Goal: Transaction & Acquisition: Purchase product/service

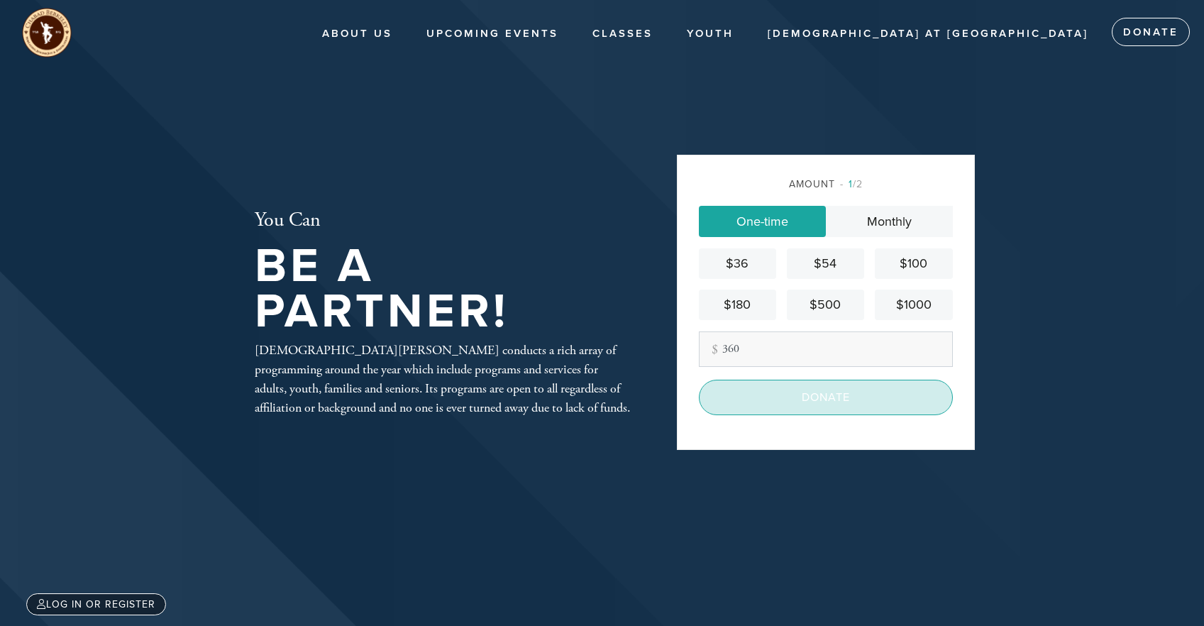
type input "360"
click at [789, 406] on input "Donate" at bounding box center [826, 397] width 254 height 35
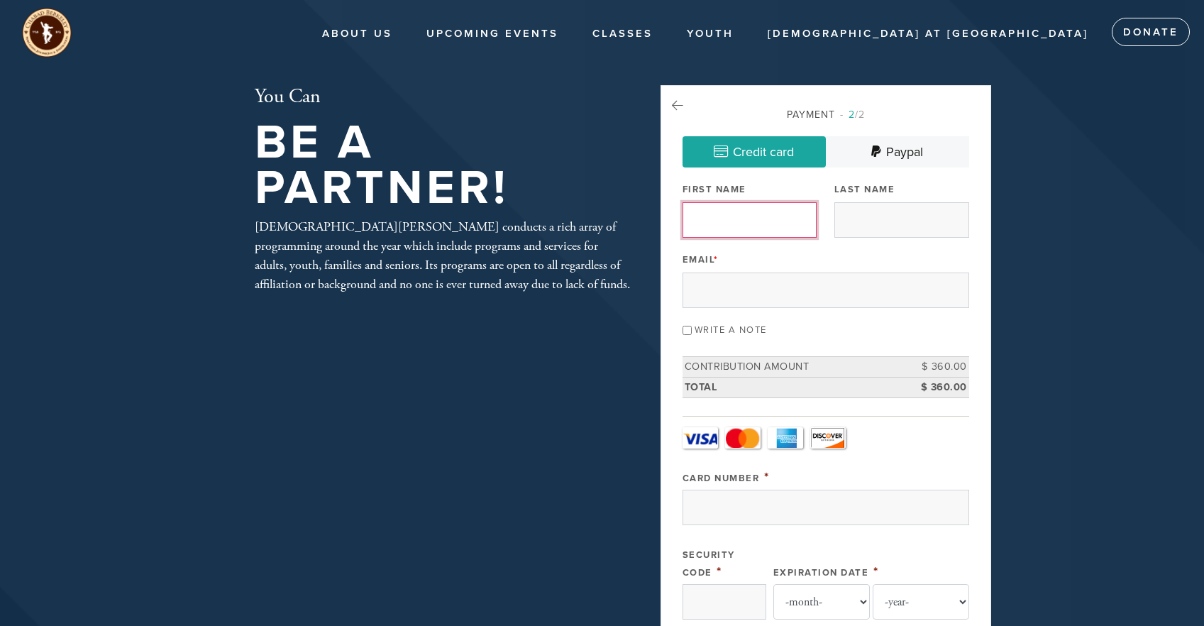
click at [742, 229] on input "First Name" at bounding box center [750, 219] width 135 height 35
type input "[PERSON_NAME]"
click at [855, 229] on input "Last Name" at bounding box center [902, 219] width 135 height 35
type input "[PERSON_NAME]"
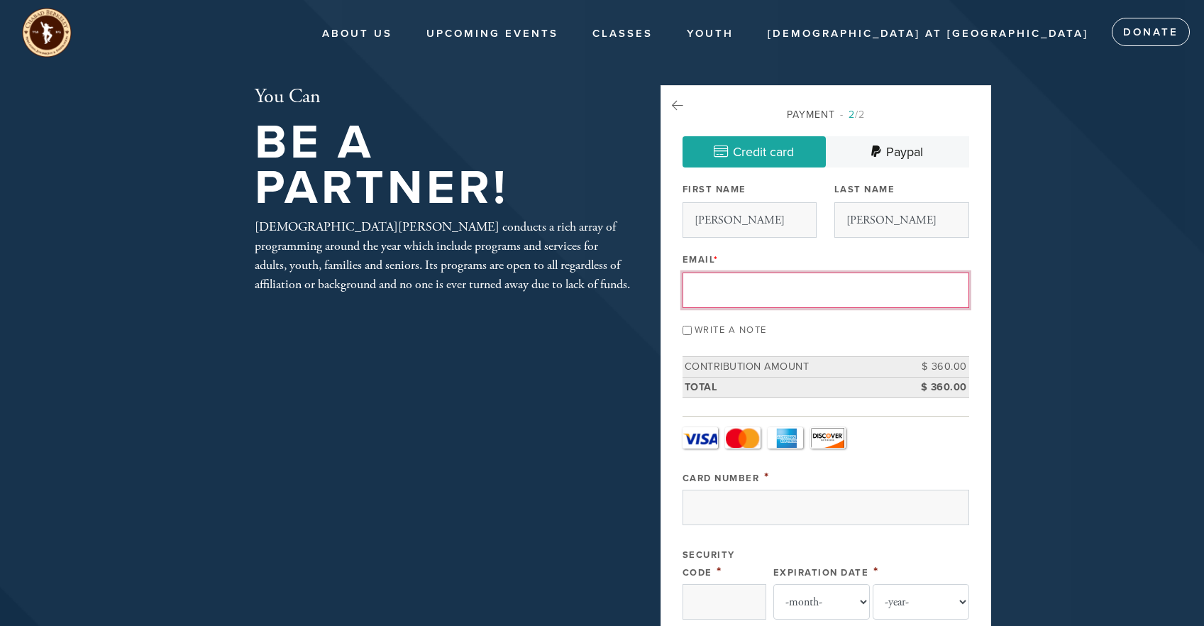
click at [765, 308] on input "Email *" at bounding box center [826, 290] width 287 height 35
type input "[EMAIL_ADDRESS][DOMAIN_NAME]"
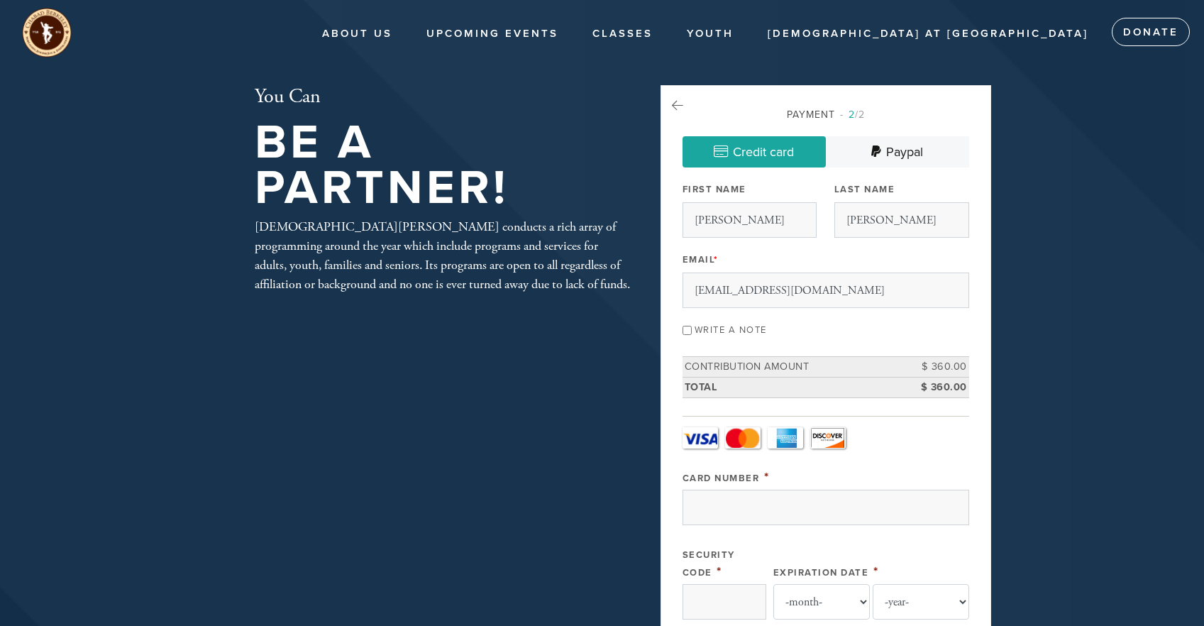
click at [692, 335] on input "Write a note" at bounding box center [687, 330] width 9 height 9
checkbox input "true"
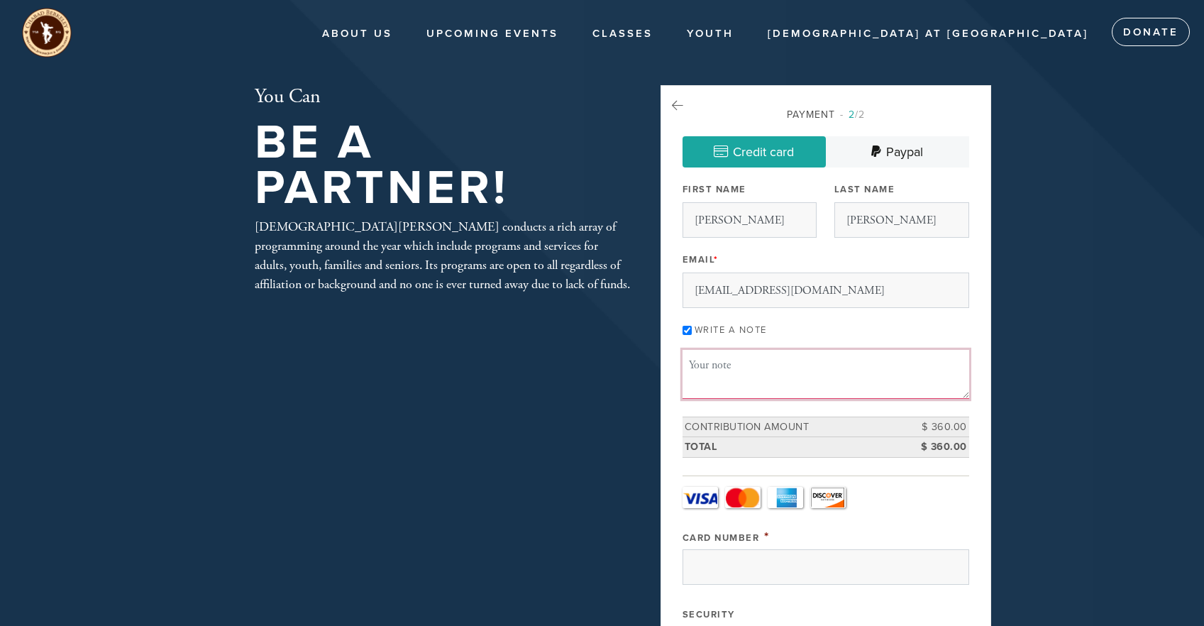
click at [738, 390] on textarea "Message or dedication" at bounding box center [826, 374] width 287 height 48
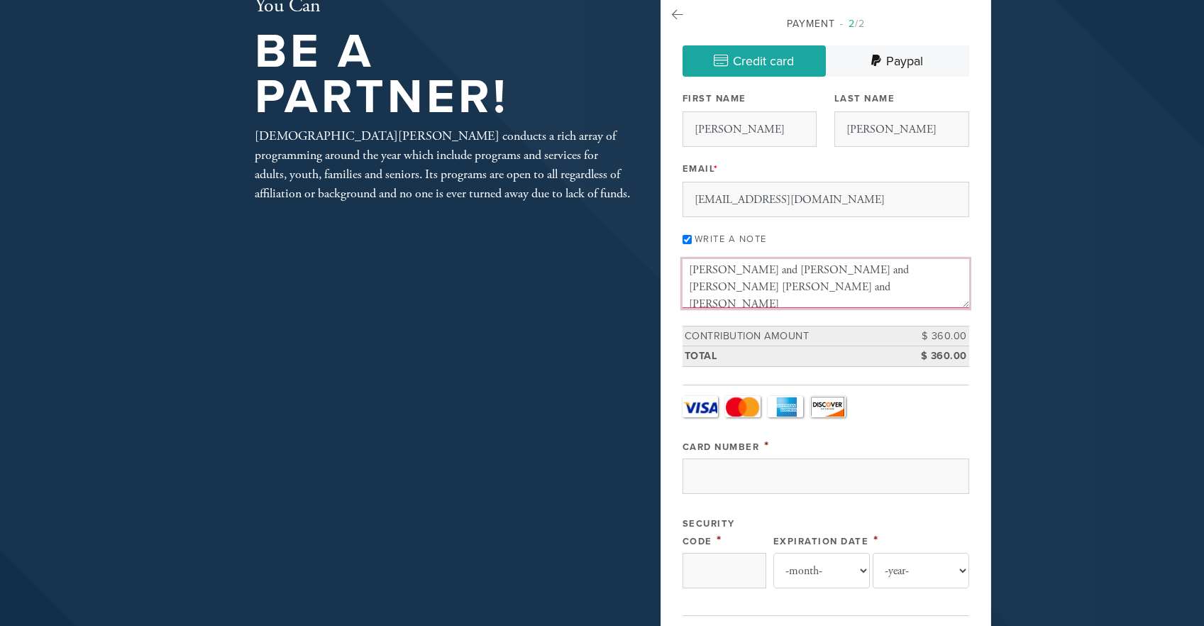
scroll to position [94, 0]
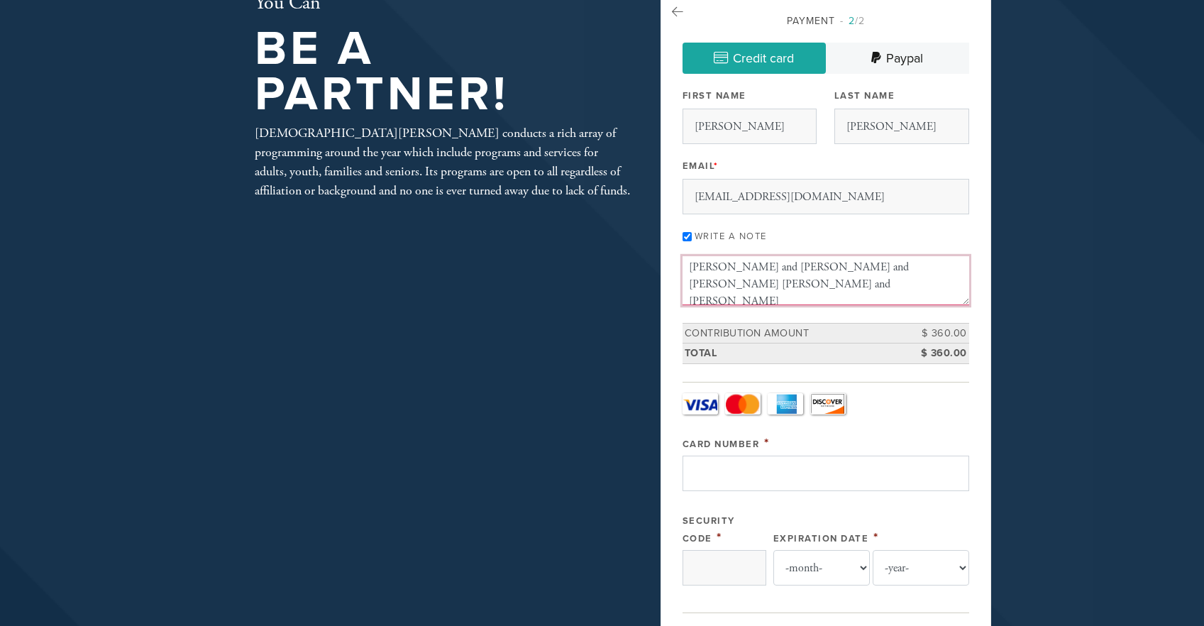
type textarea "in memory of my parents [PERSON_NAME] bat [PERSON_NAME] and [PERSON_NAME] and […"
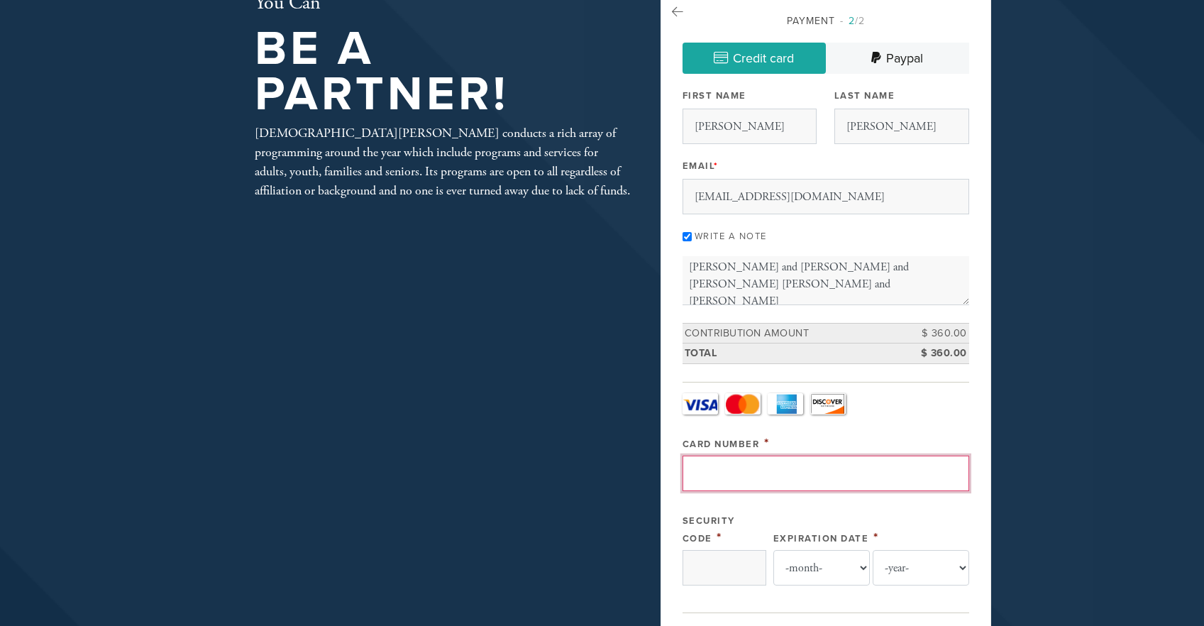
click at [749, 491] on input "Card Number" at bounding box center [826, 473] width 287 height 35
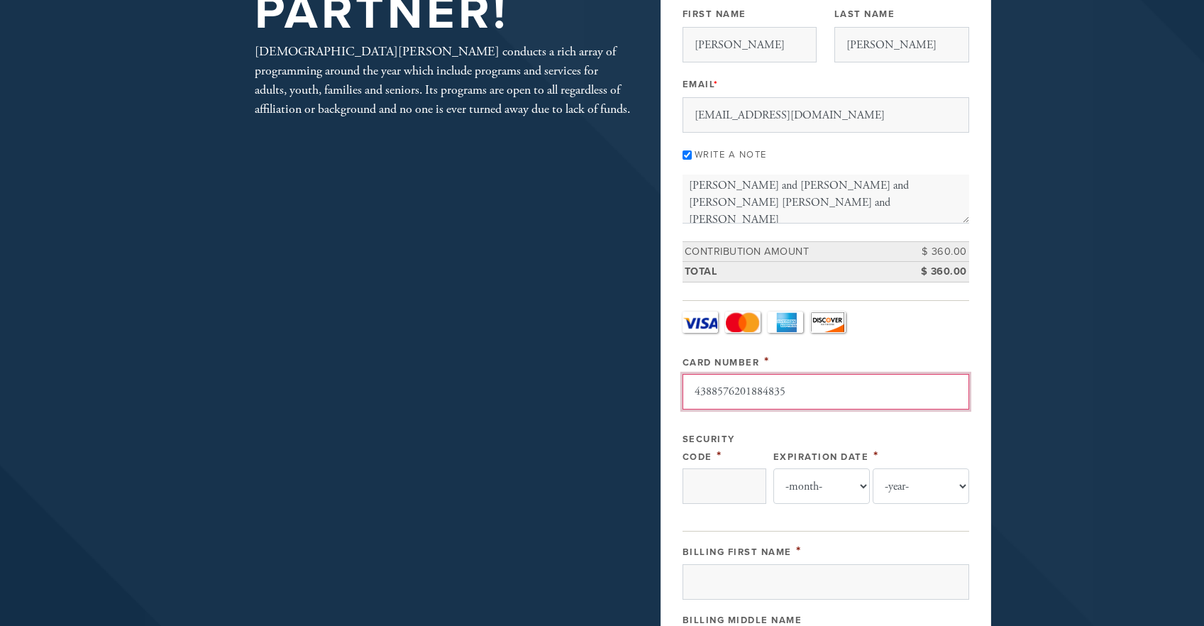
scroll to position [187, 0]
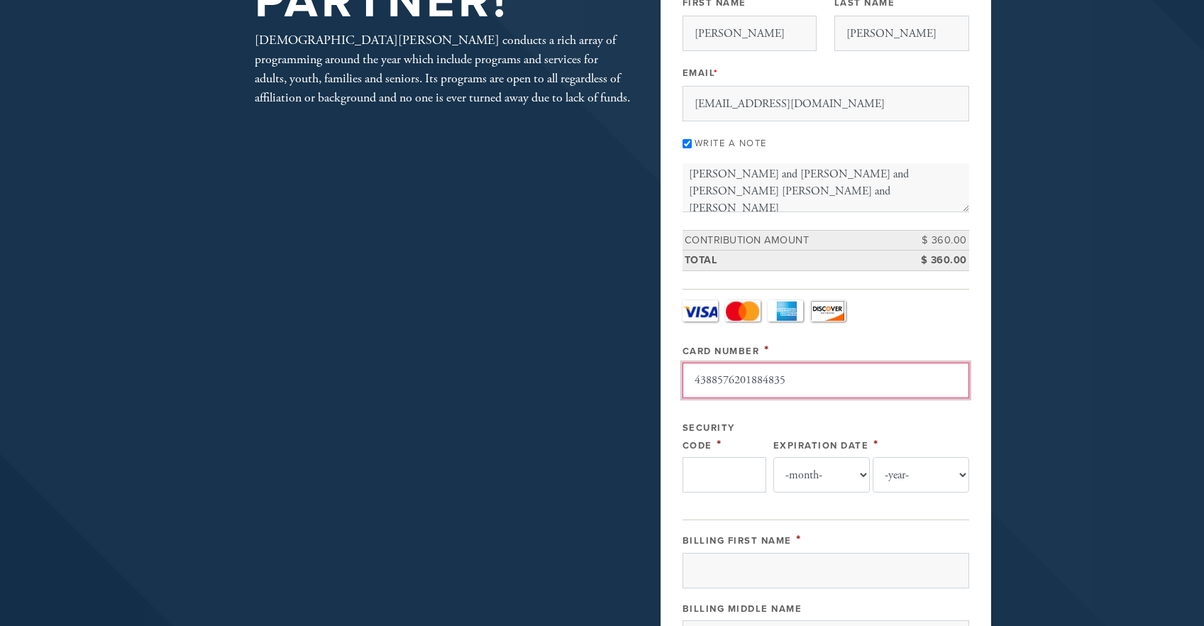
type input "4388576201884835"
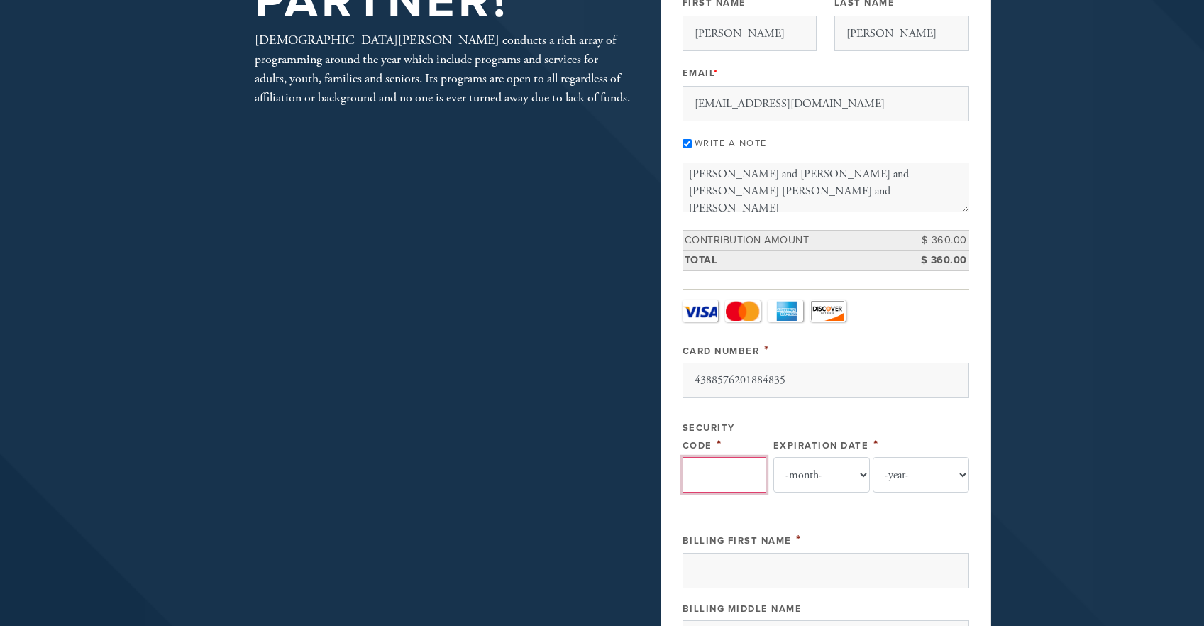
click at [735, 493] on input "Security Code" at bounding box center [725, 474] width 84 height 35
type input "413"
click at [814, 493] on select "-month- Jan Feb Mar Apr May Jun Jul Aug Sep Oct Nov Dec" at bounding box center [822, 474] width 97 height 35
select select "6"
click at [779, 493] on select "-month- Jan Feb Mar Apr May Jun Jul Aug Sep Oct Nov Dec" at bounding box center [822, 474] width 97 height 35
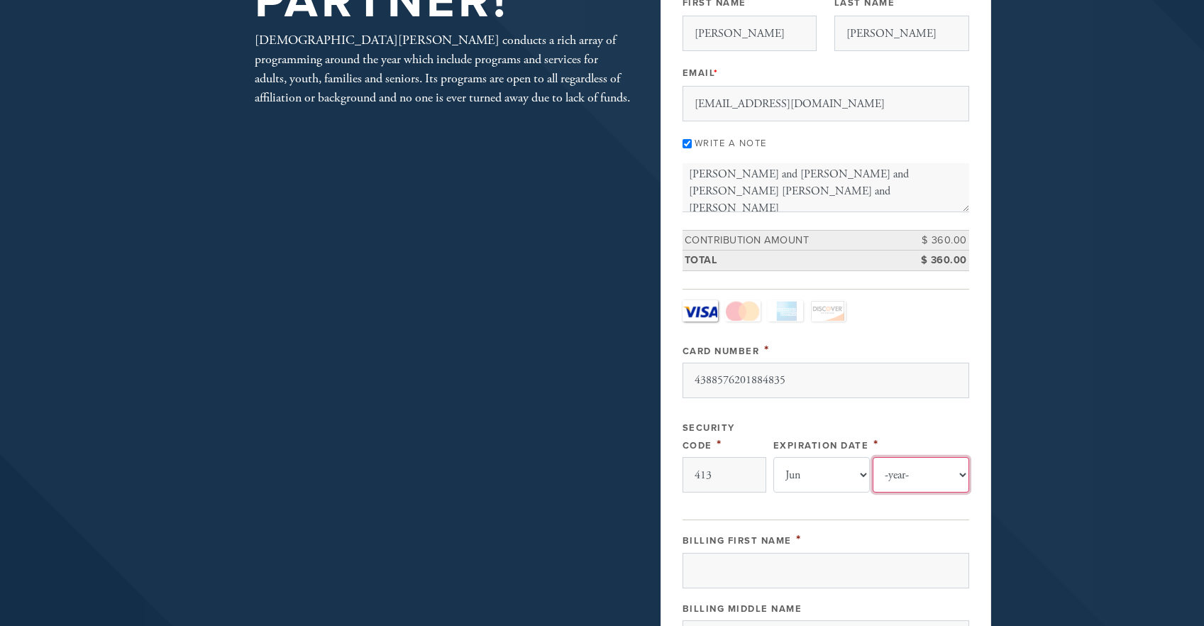
click at [943, 493] on select "-year- 2025 2026 2027 2028 2029 2030 2031 2032 2033 2034 2035" at bounding box center [921, 474] width 97 height 35
select select "2030"
click at [873, 493] on select "-year- 2025 2026 2027 2028 2029 2030 2031 2032 2033 2034 2035" at bounding box center [921, 474] width 97 height 35
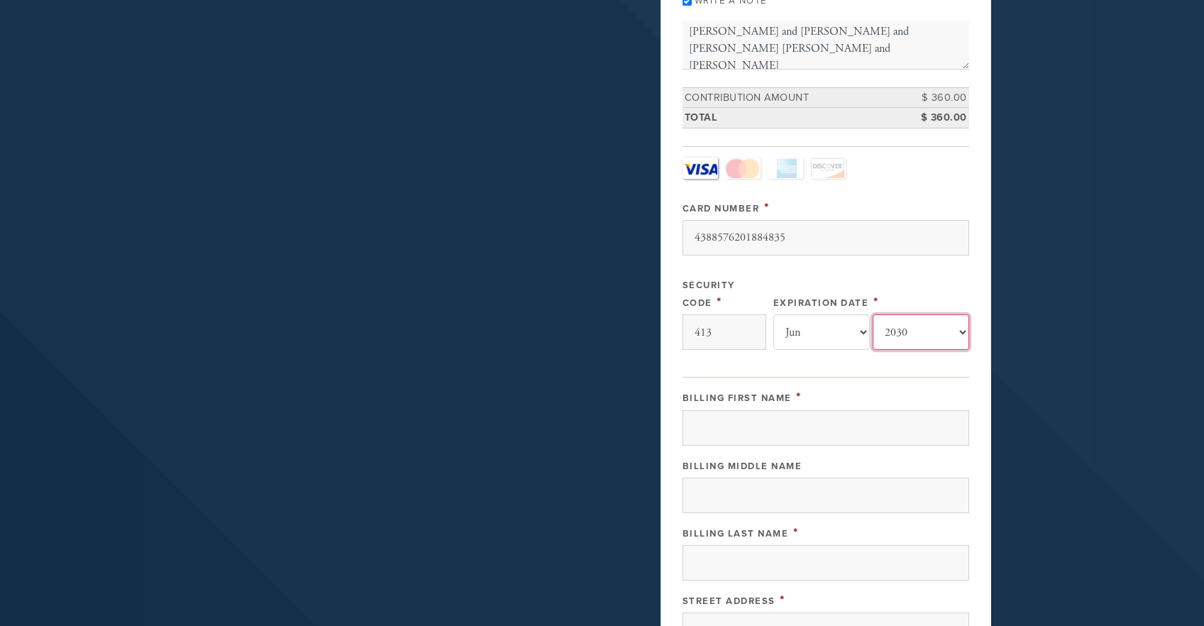
scroll to position [330, 0]
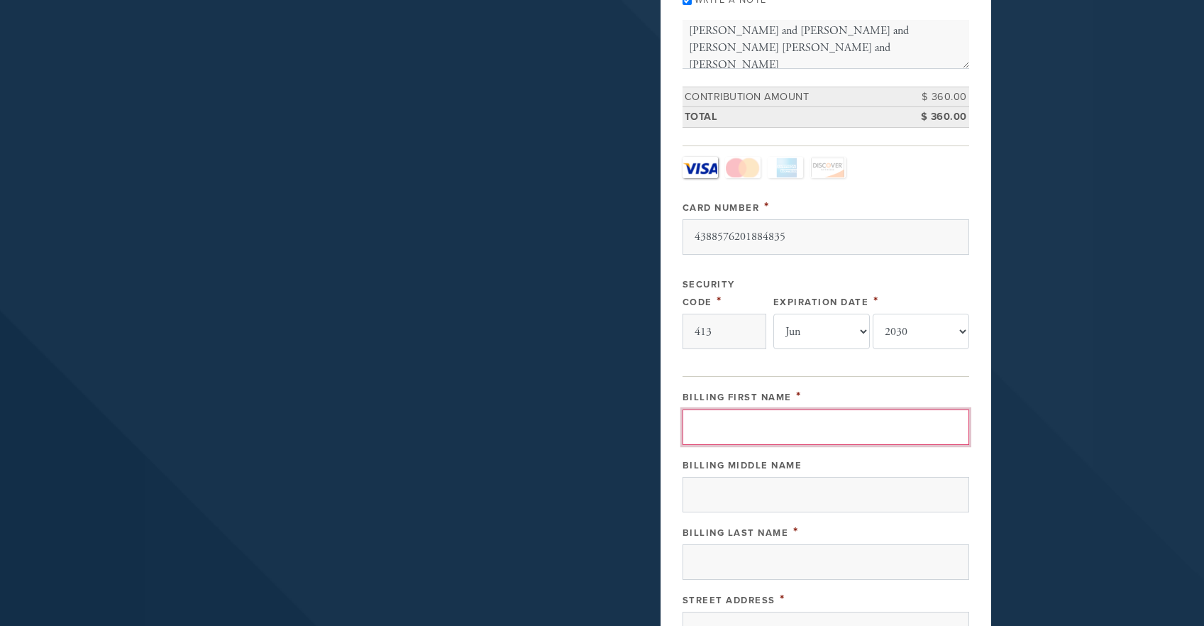
click at [741, 445] on input "Billing First Name" at bounding box center [826, 427] width 287 height 35
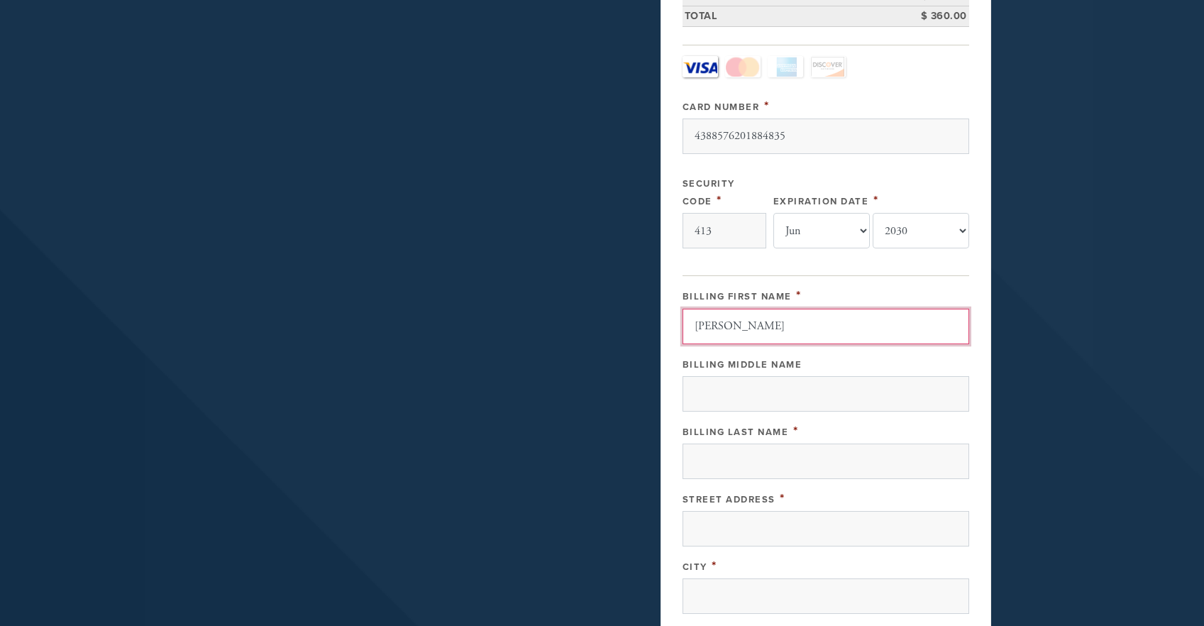
scroll to position [451, 0]
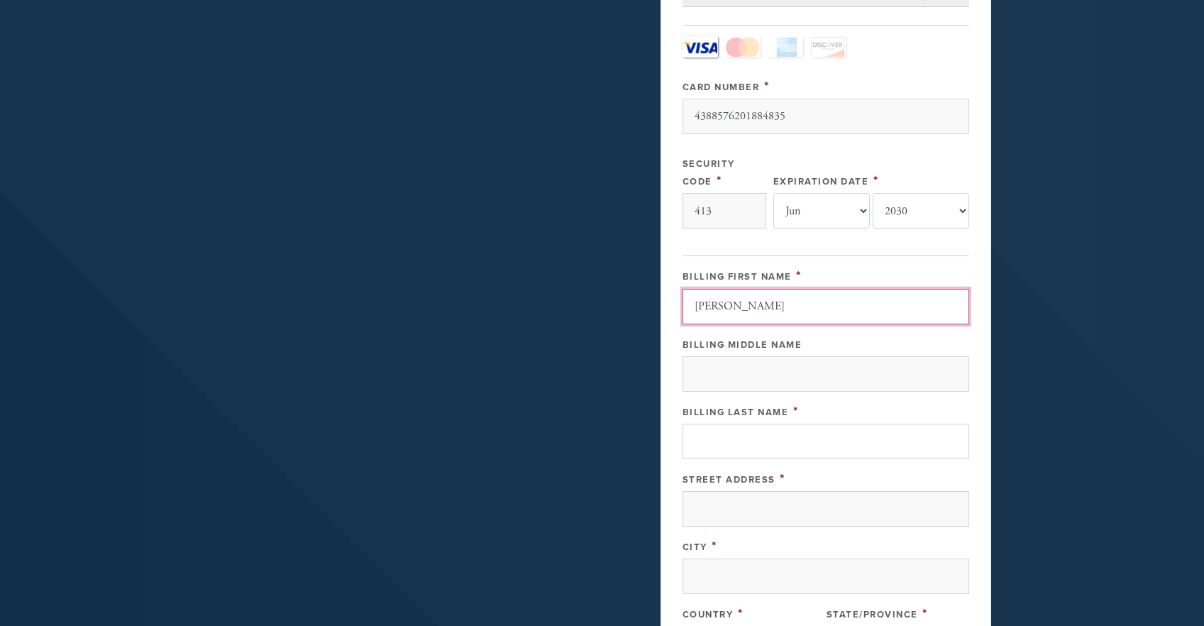
type input "[PERSON_NAME]"
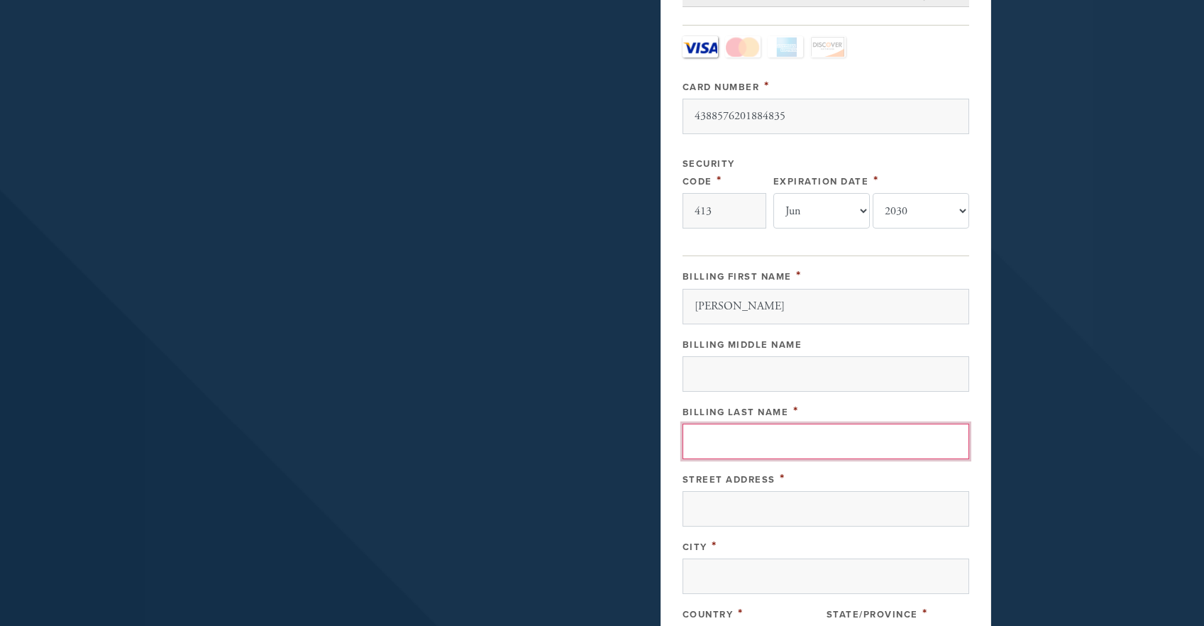
click at [720, 459] on input "Billing Last Name" at bounding box center [826, 441] width 287 height 35
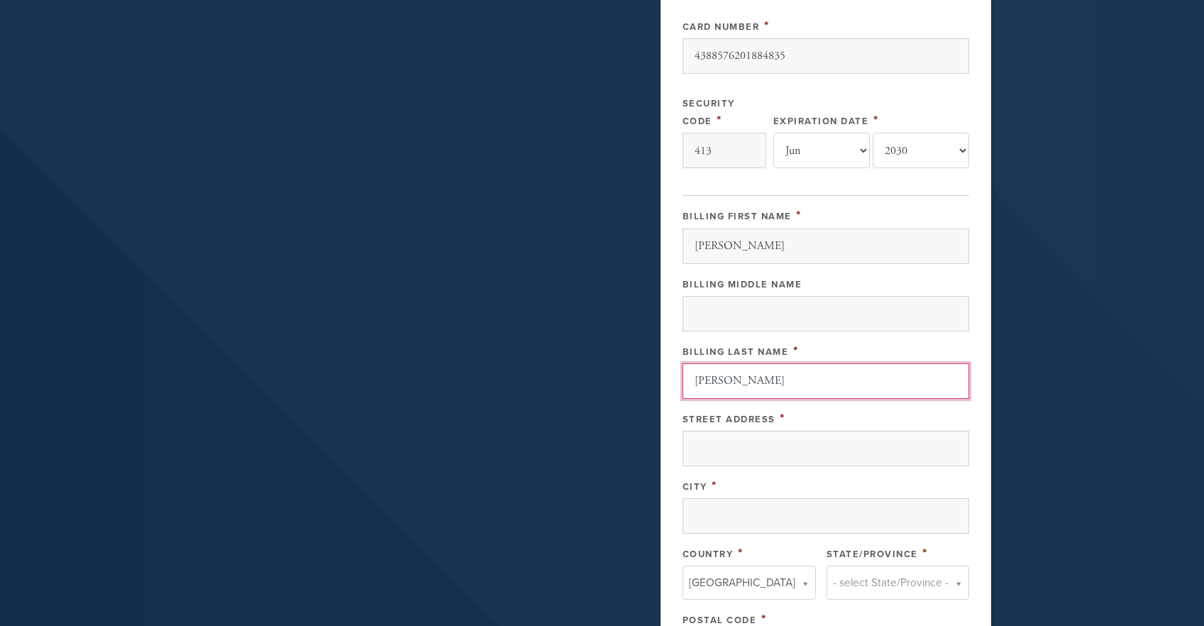
scroll to position [520, 0]
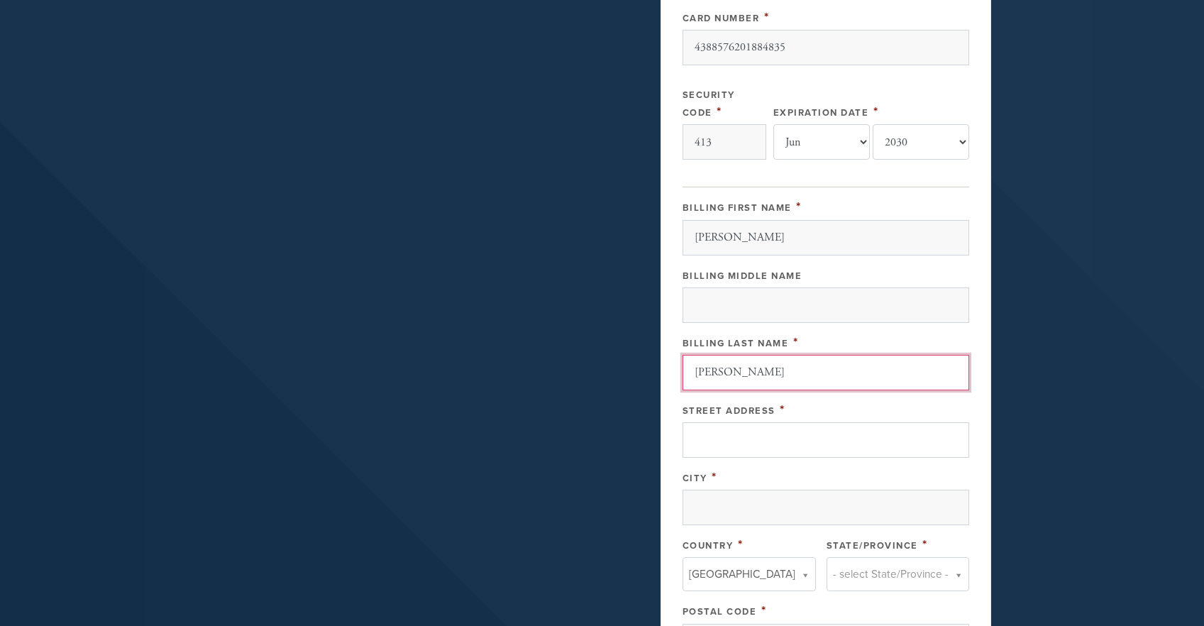
type input "[PERSON_NAME]"
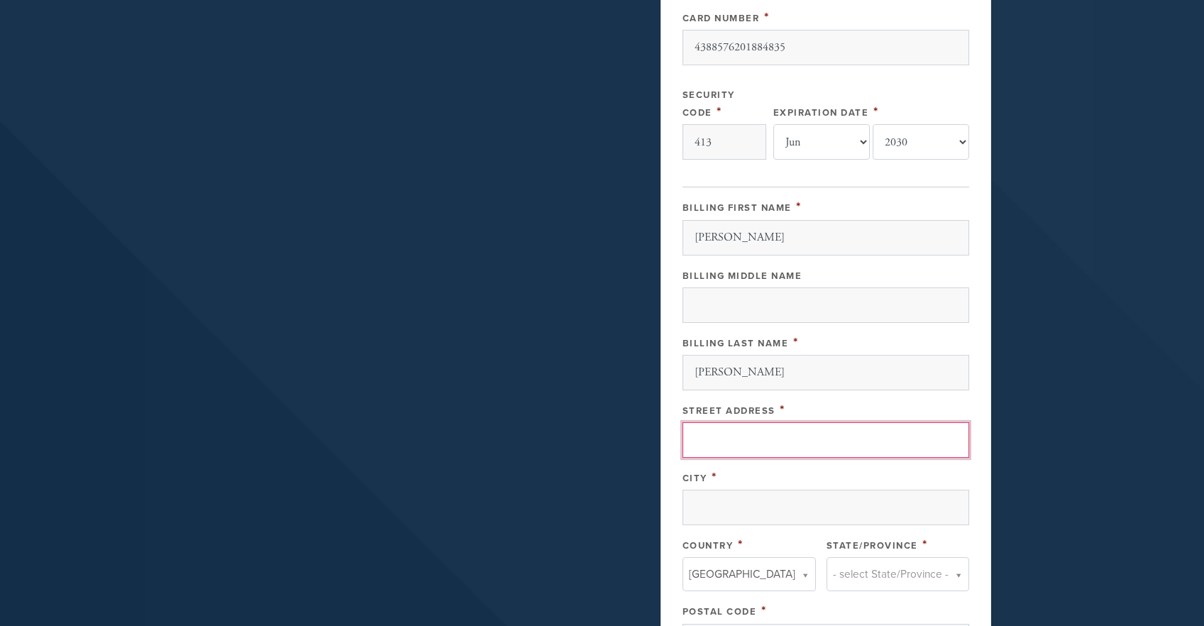
click at [718, 458] on input "Street Address" at bounding box center [826, 439] width 287 height 35
type input "[STREET_ADDRESS]"
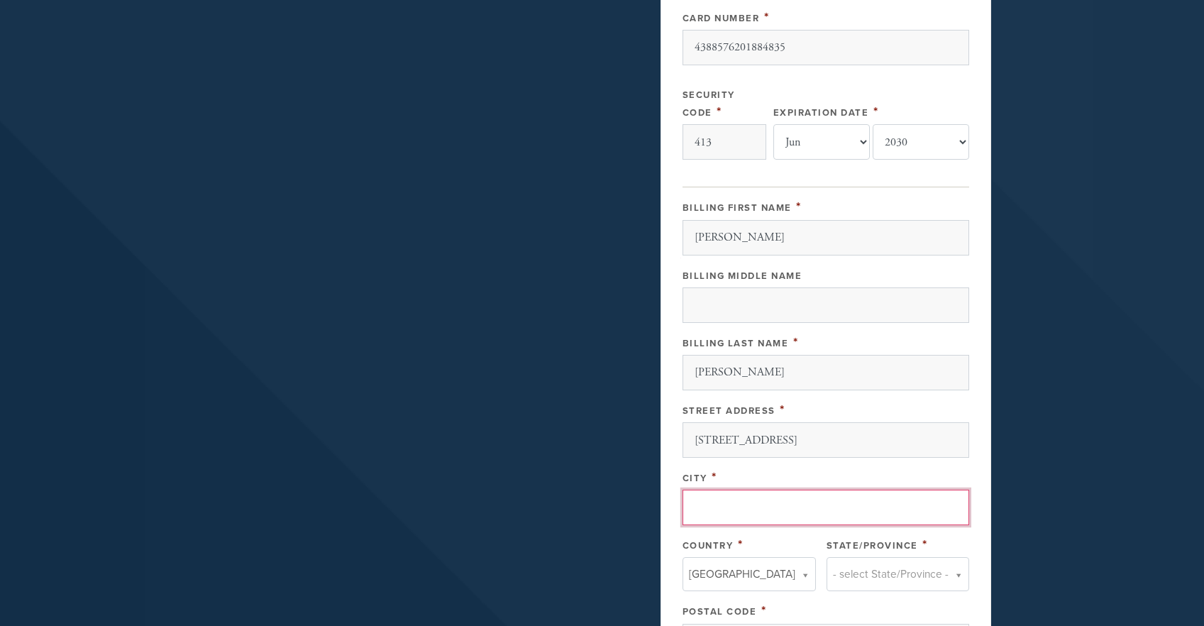
click at [727, 525] on input "City" at bounding box center [826, 507] width 287 height 35
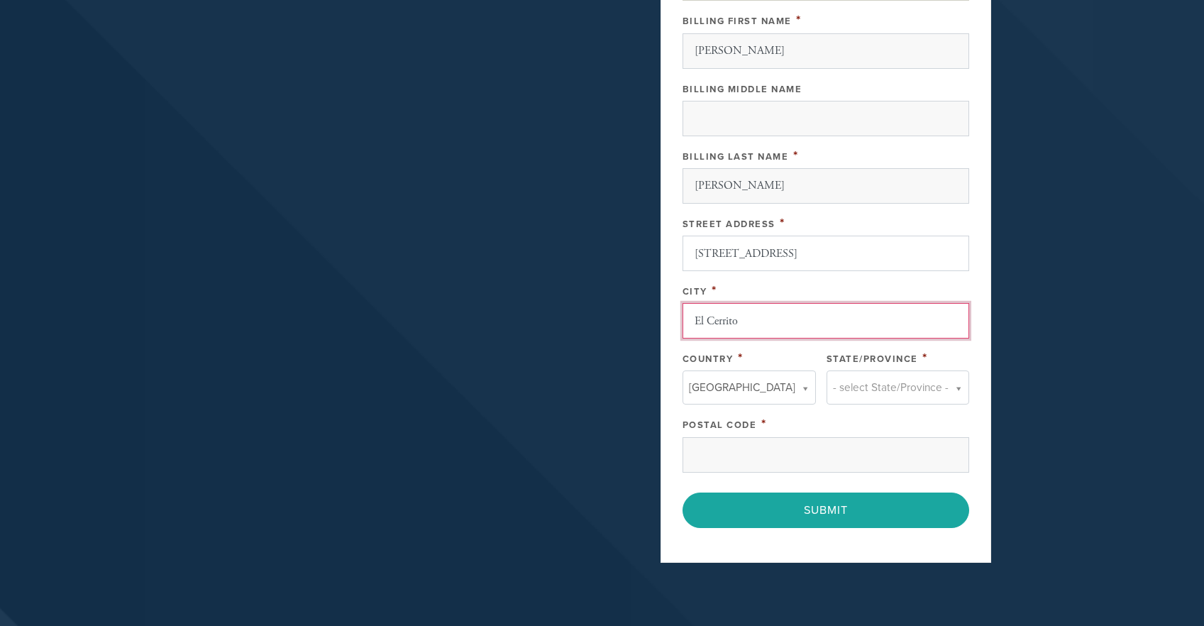
scroll to position [708, 0]
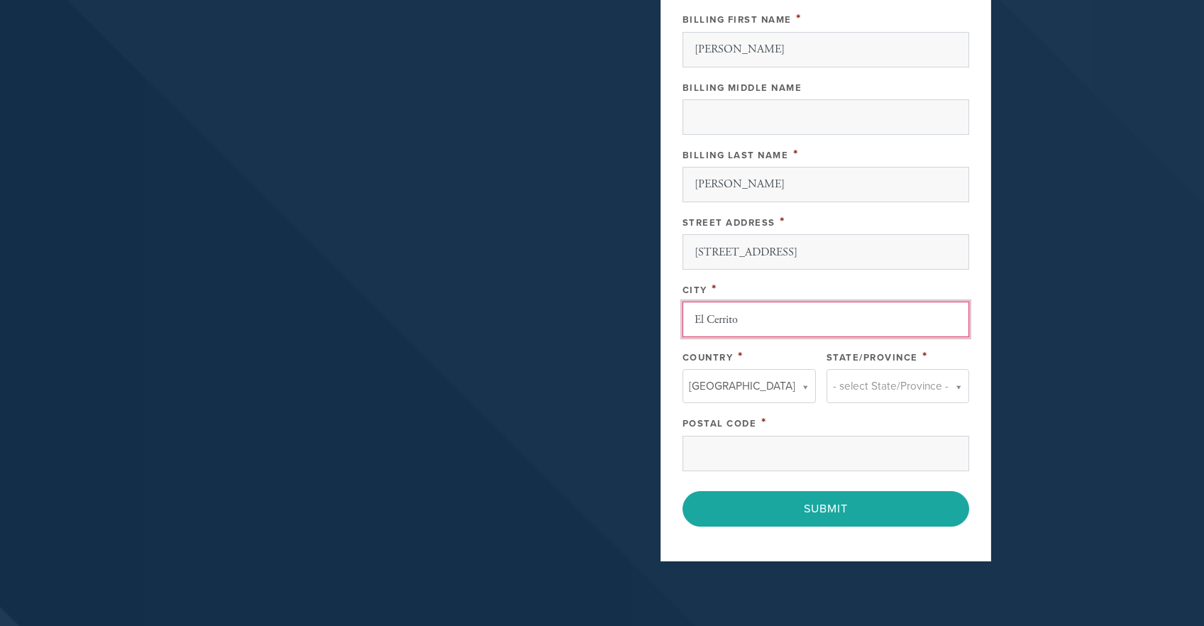
type input "El Cerrito"
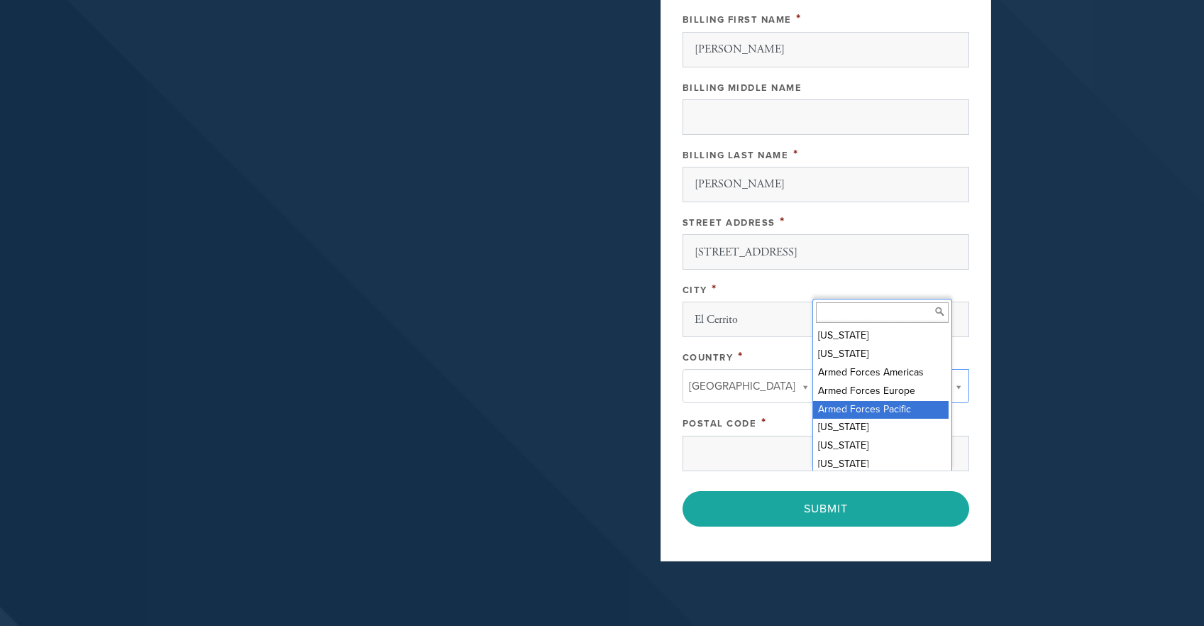
scroll to position [62, 0]
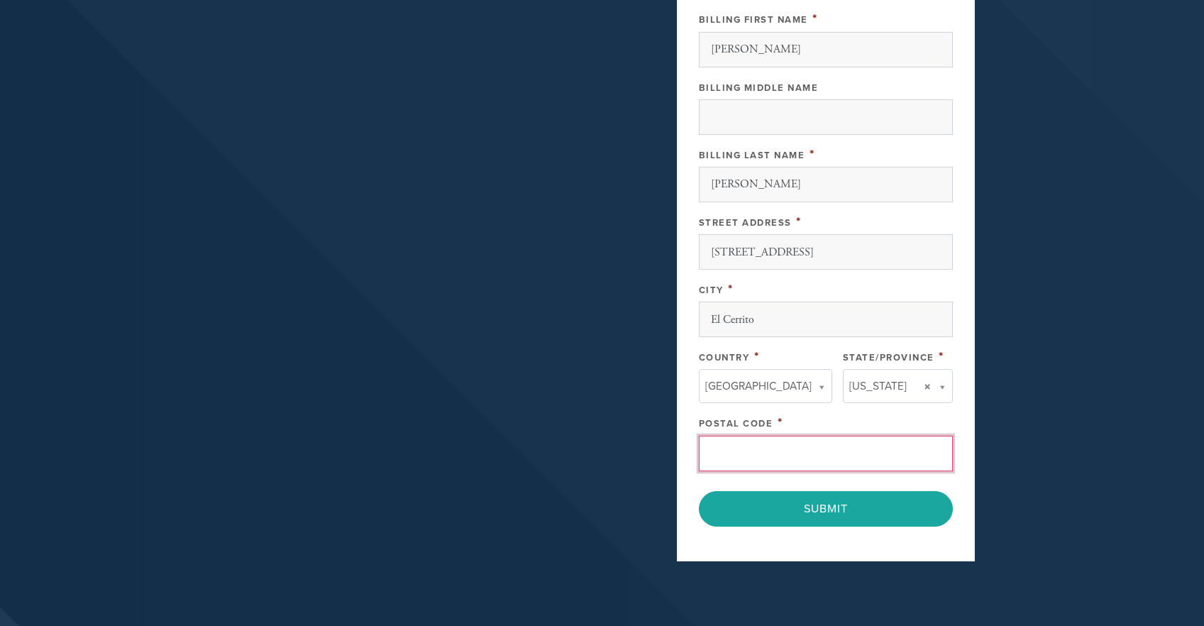
click at [761, 471] on input "Postal Code" at bounding box center [826, 453] width 254 height 35
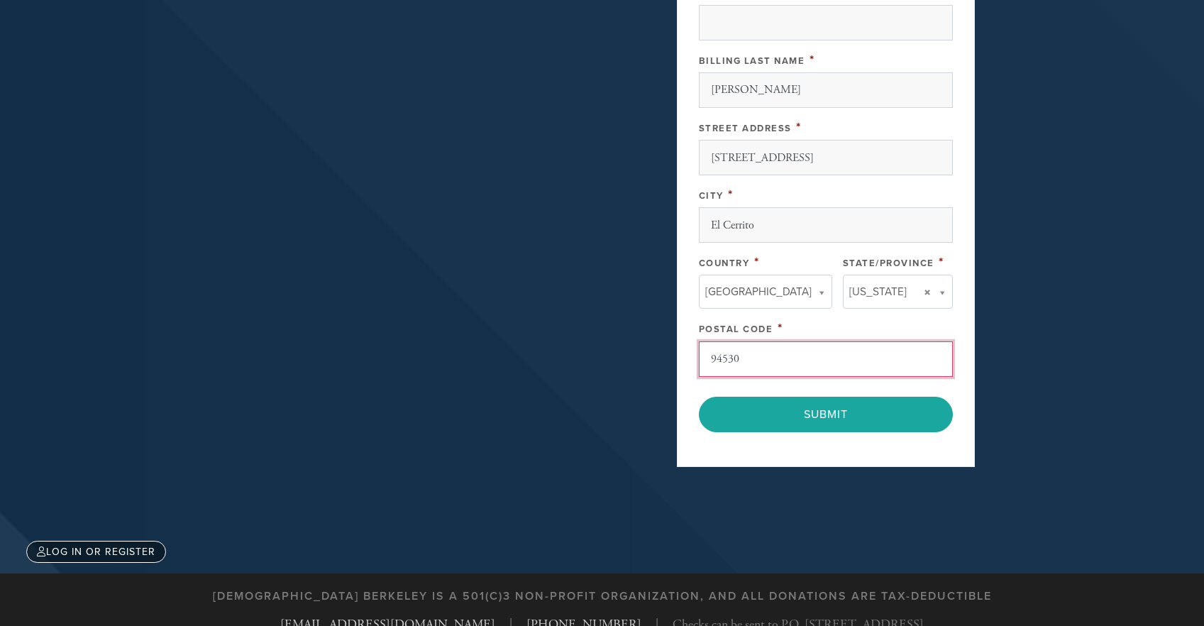
scroll to position [815, 0]
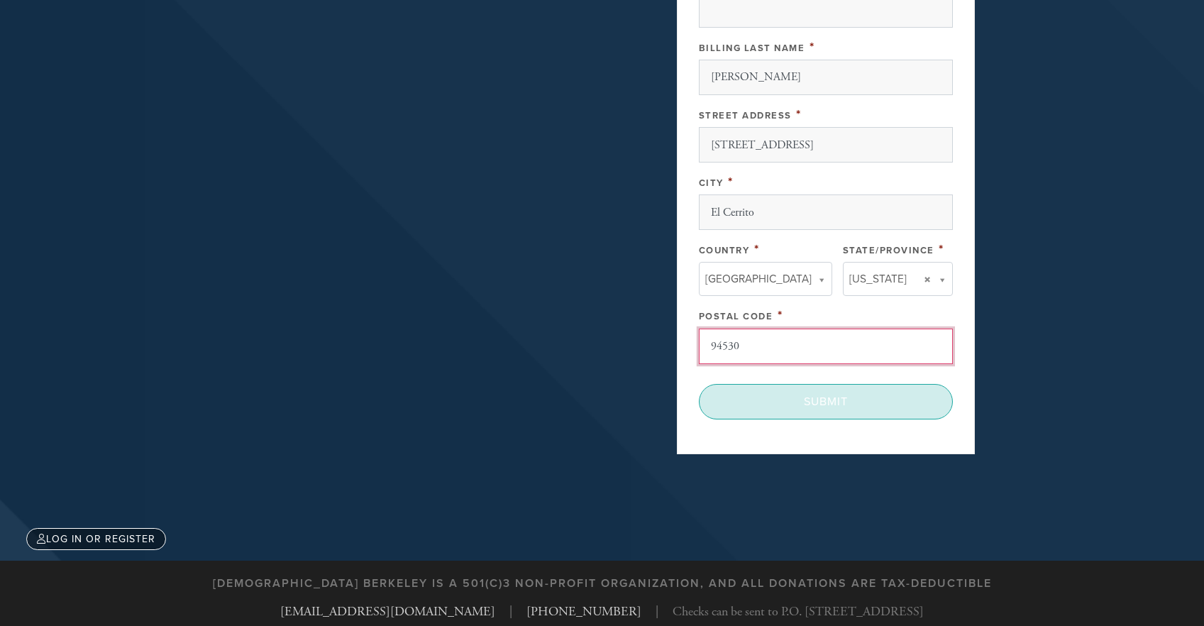
type input "94530"
click at [835, 419] on input "Submit" at bounding box center [826, 401] width 254 height 35
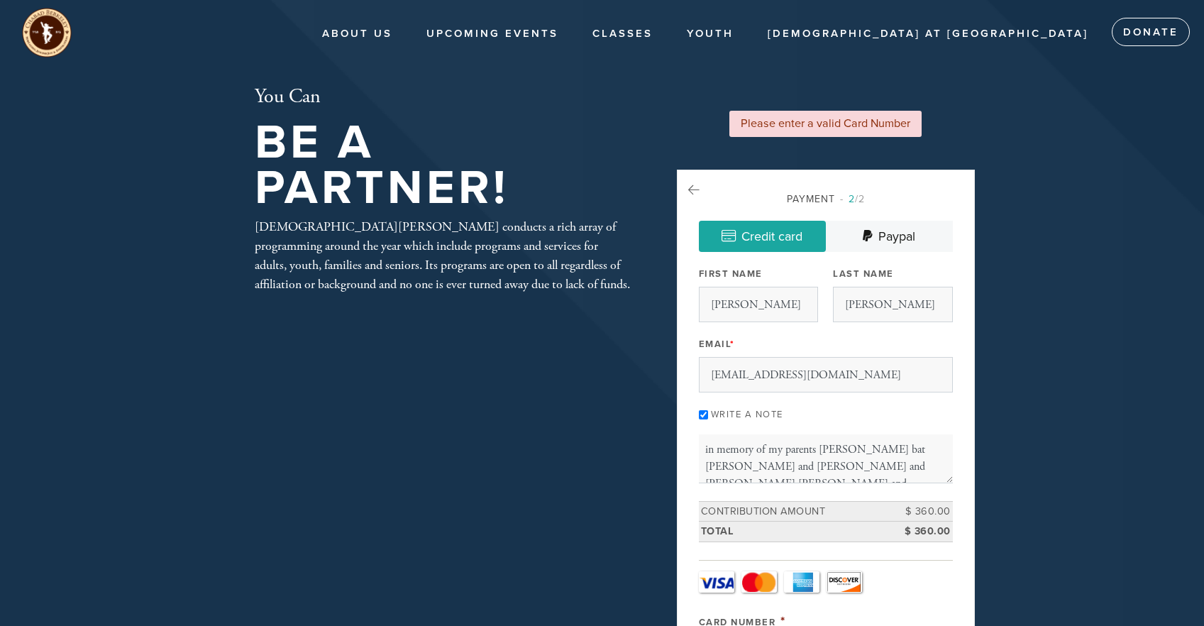
select select "6"
select select "2030"
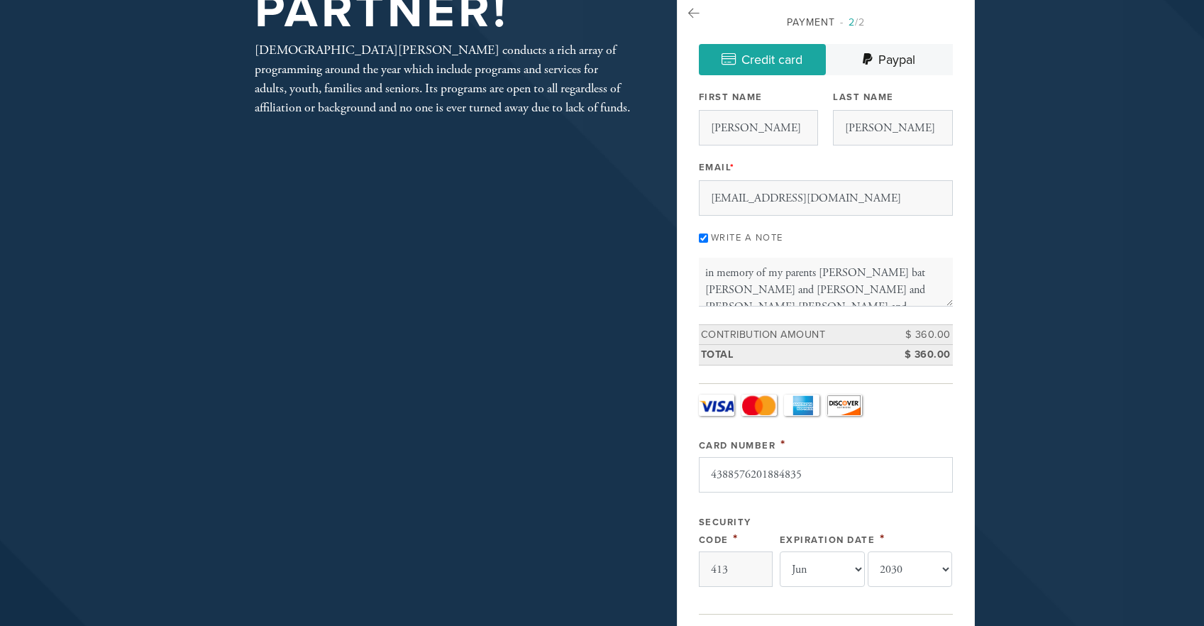
scroll to position [21, 0]
click at [706, 493] on input "4388576201884835" at bounding box center [826, 474] width 254 height 35
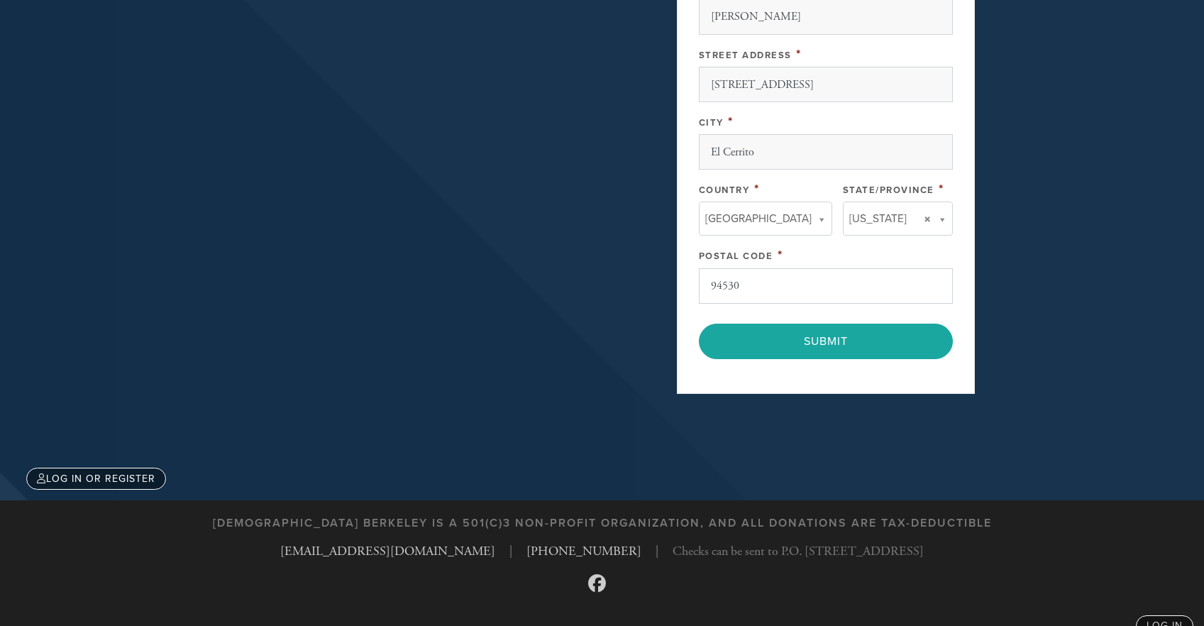
scroll to position [966, 0]
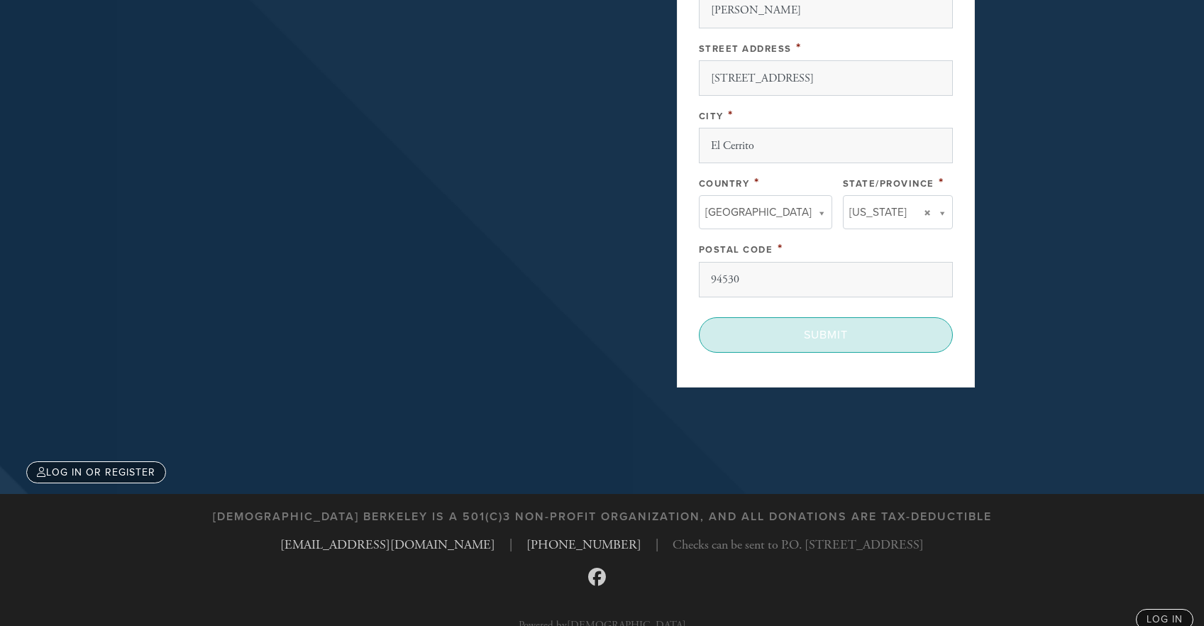
type input "[CREDIT_CARD_NUMBER]"
click at [829, 353] on input "Submit" at bounding box center [826, 334] width 254 height 35
